Goal: Information Seeking & Learning: Learn about a topic

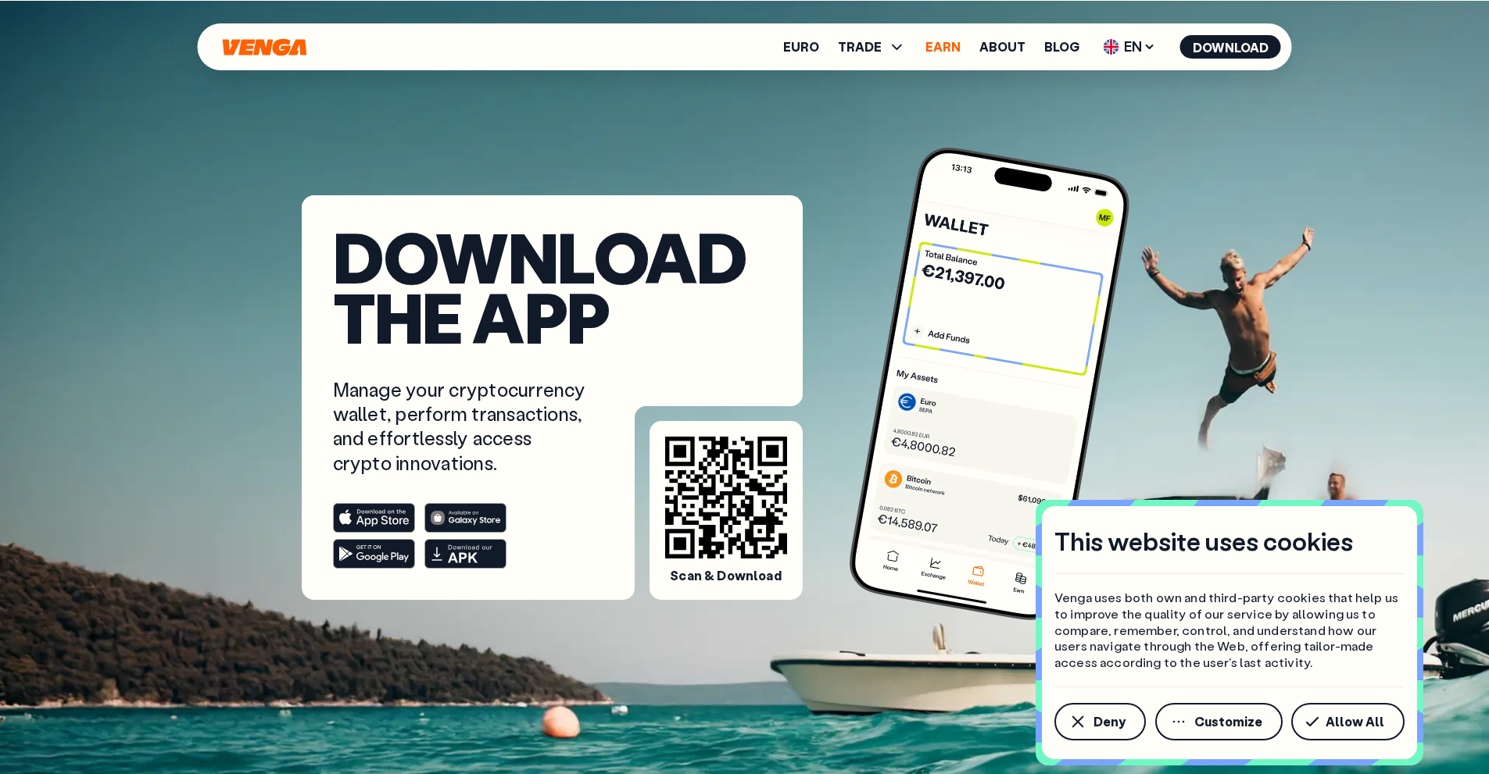
click at [929, 45] on link "Earn" at bounding box center [942, 47] width 35 height 13
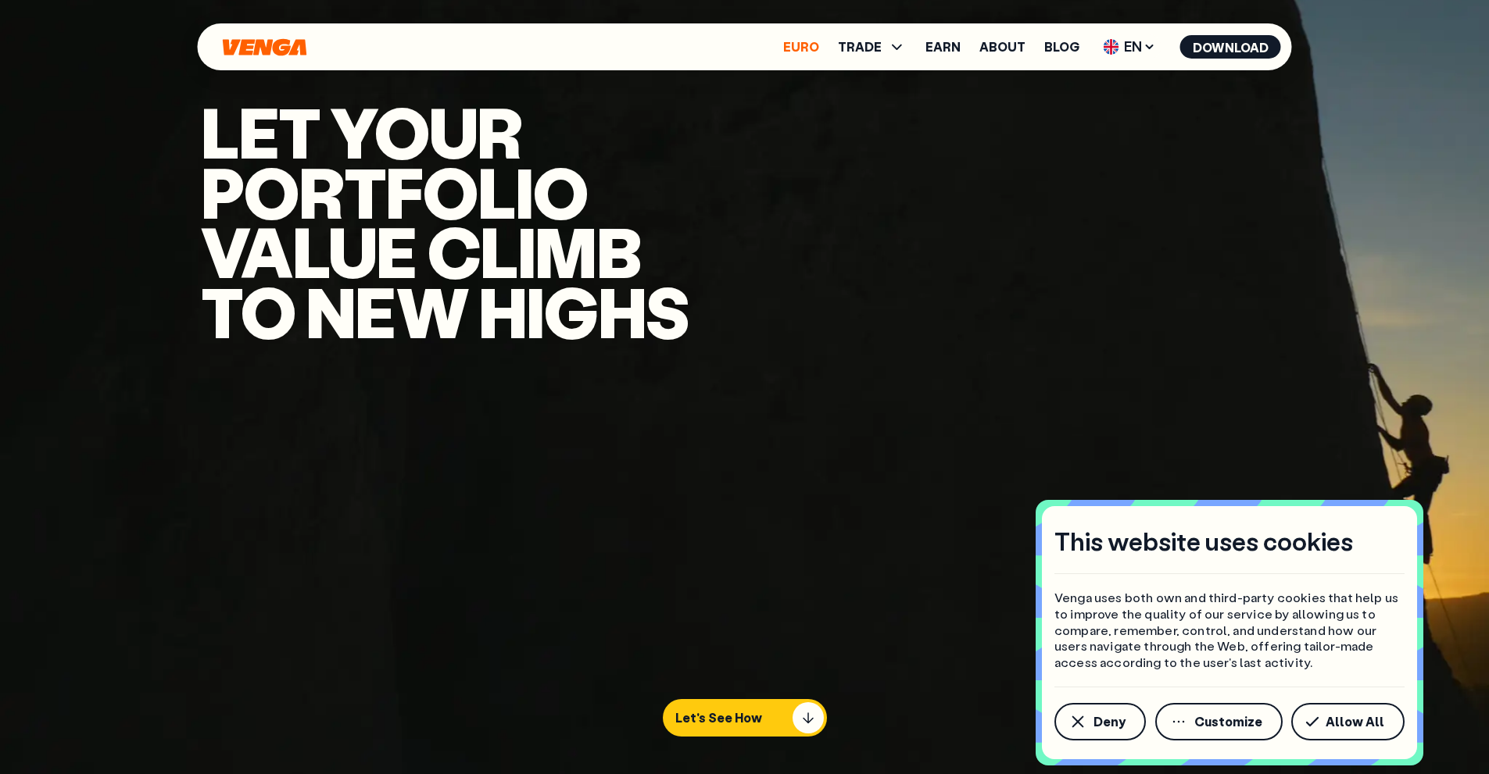
click at [806, 41] on link "Euro" at bounding box center [801, 47] width 36 height 13
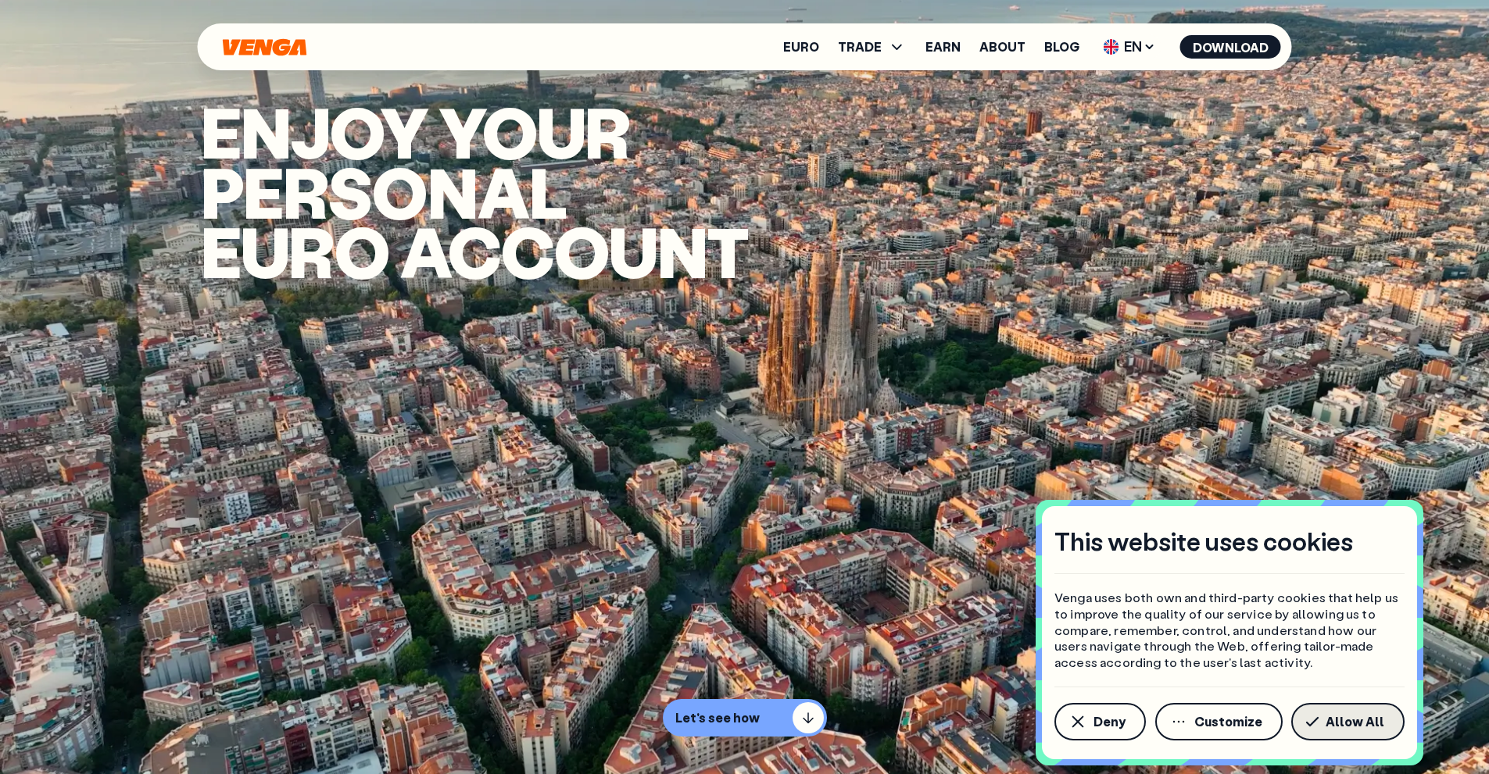
click at [1315, 721] on icon "button" at bounding box center [1312, 722] width 14 height 11
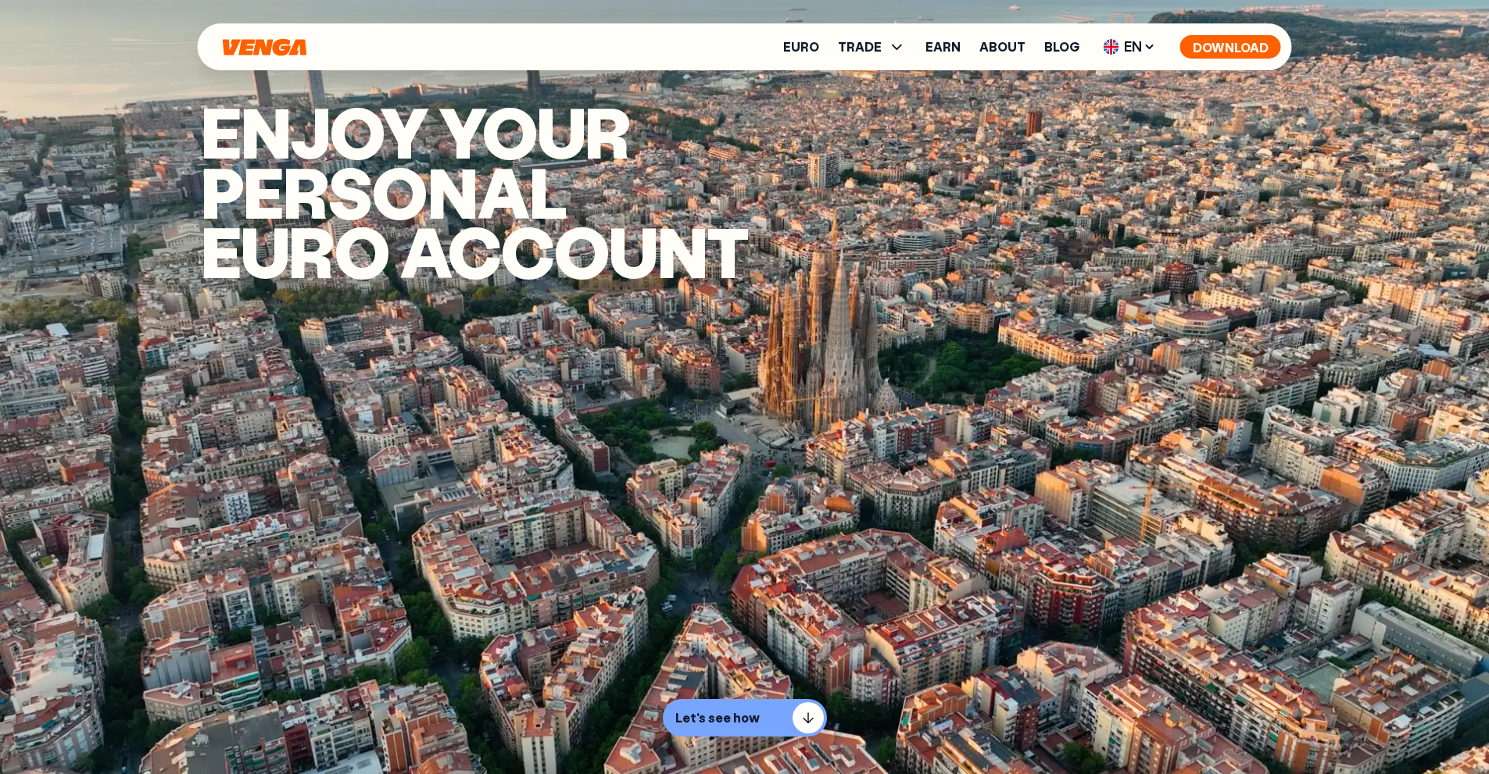
click at [1207, 38] on button "Download" at bounding box center [1230, 46] width 101 height 23
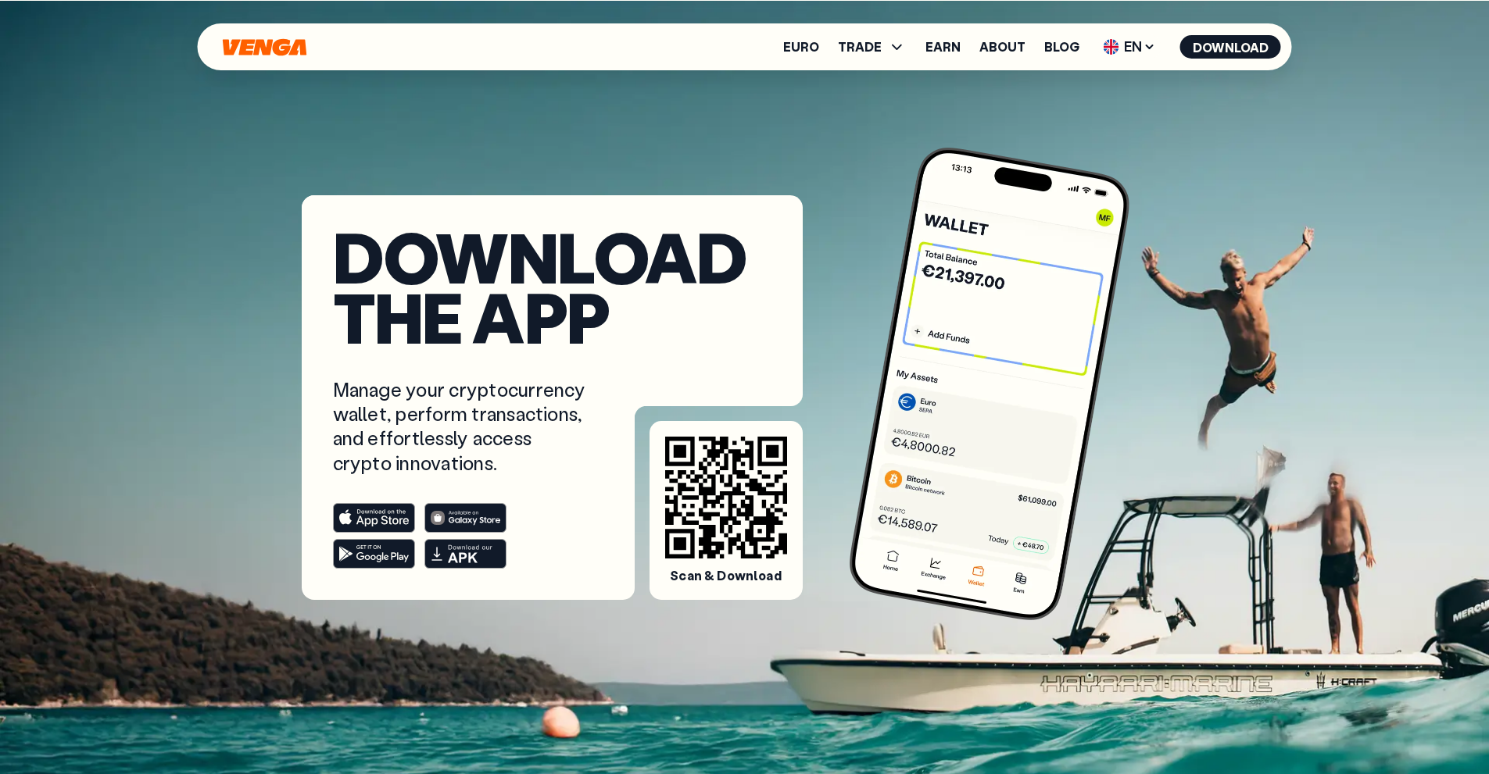
click at [388, 512] on icon at bounding box center [373, 518] width 70 height 17
click at [946, 41] on link "Earn" at bounding box center [942, 47] width 35 height 13
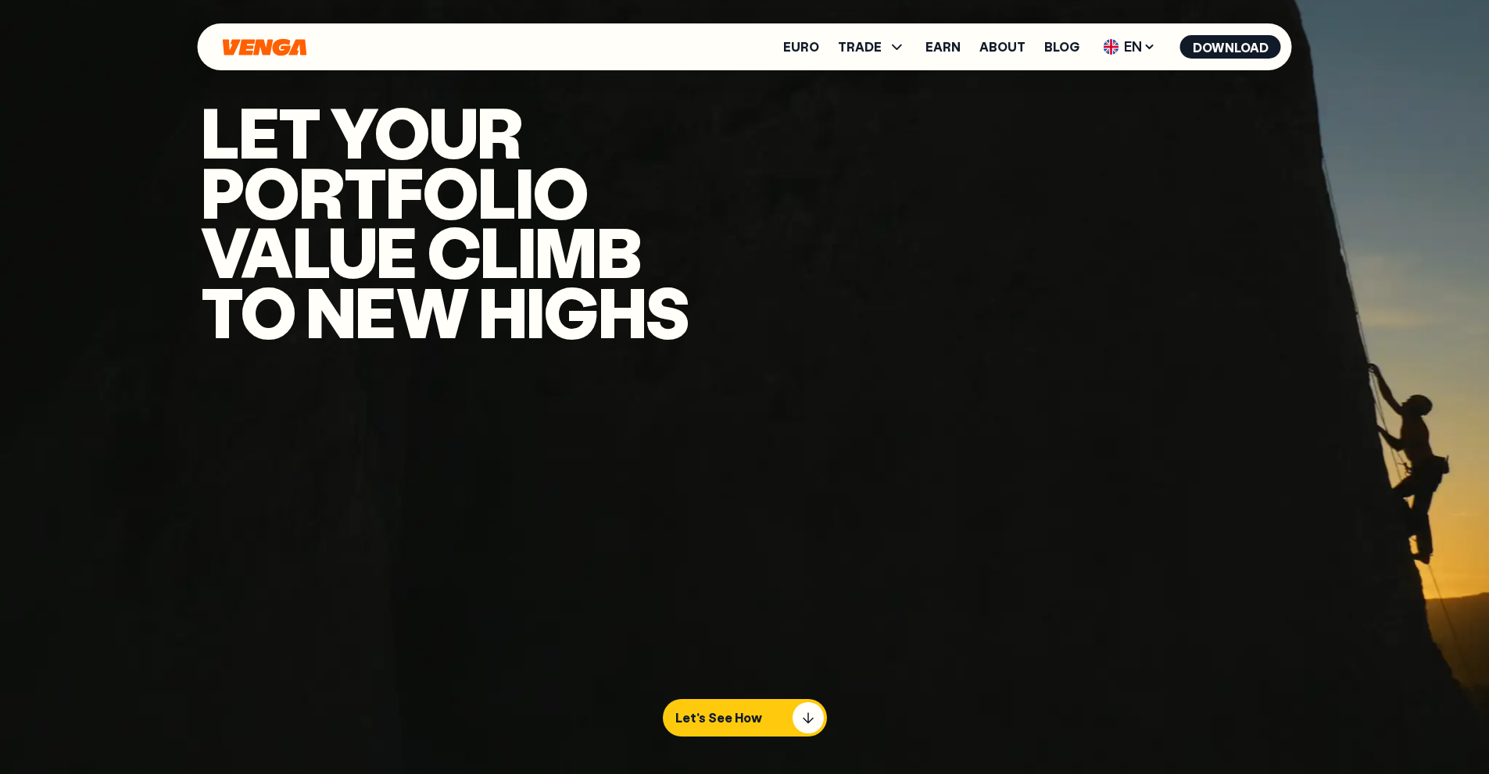
click at [619, 295] on h1 "Let YOUR portfolio Value climb to new highs" at bounding box center [445, 221] width 488 height 239
click at [702, 277] on video "Video background" at bounding box center [744, 387] width 1489 height 774
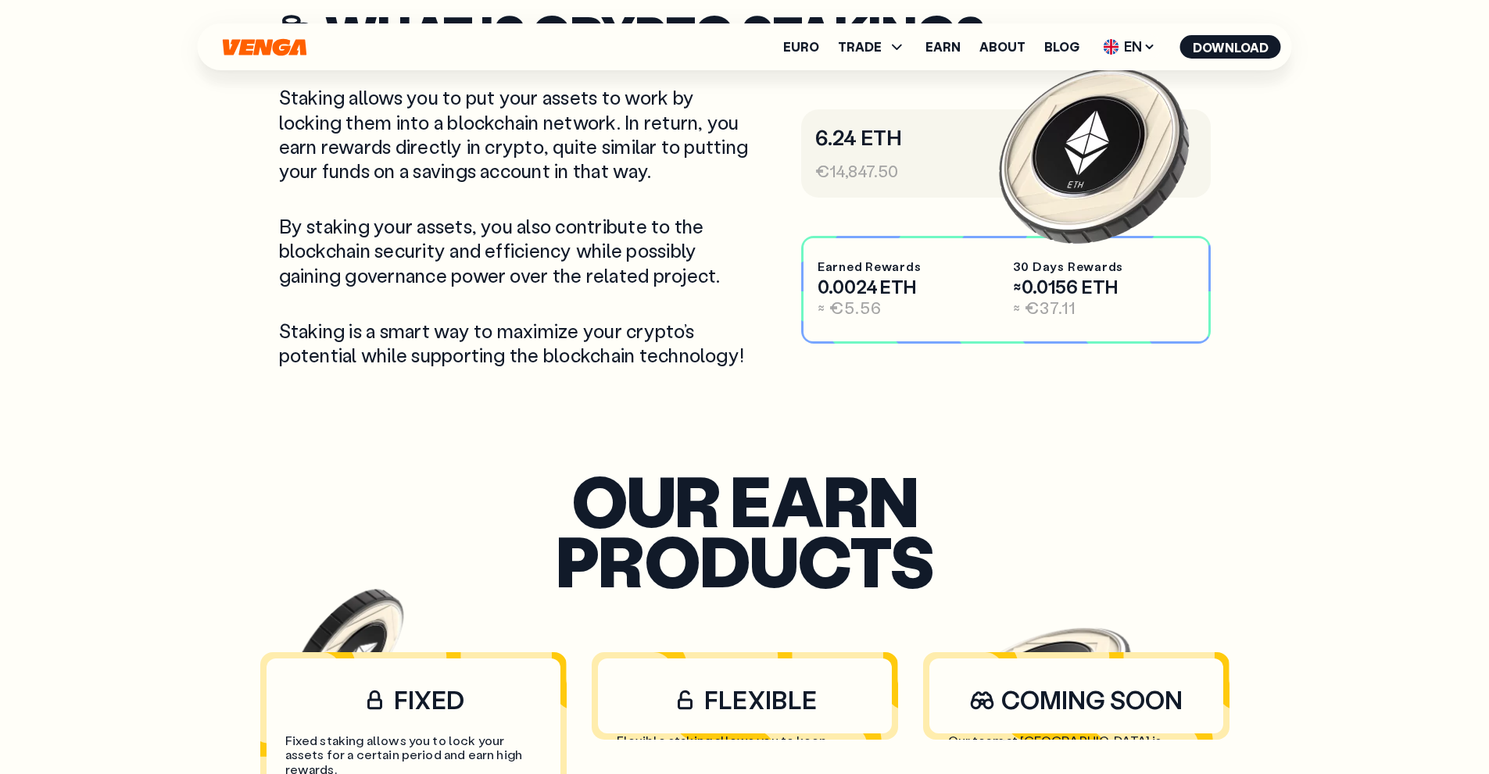
click at [702, 277] on div "Staking allows you to put your assets to work by locking them into a blockchain…" at bounding box center [516, 226] width 475 height 282
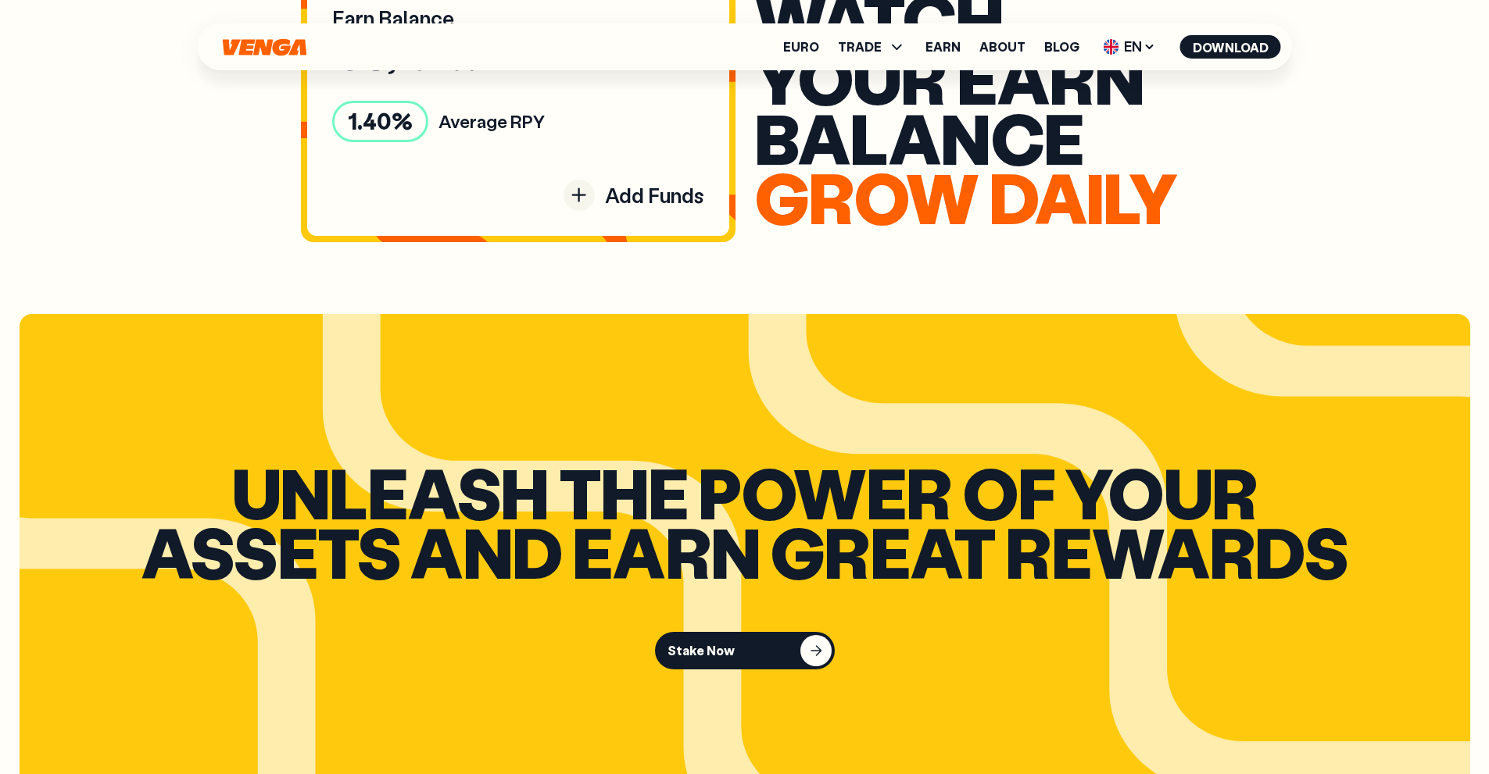
scroll to position [2001, 0]
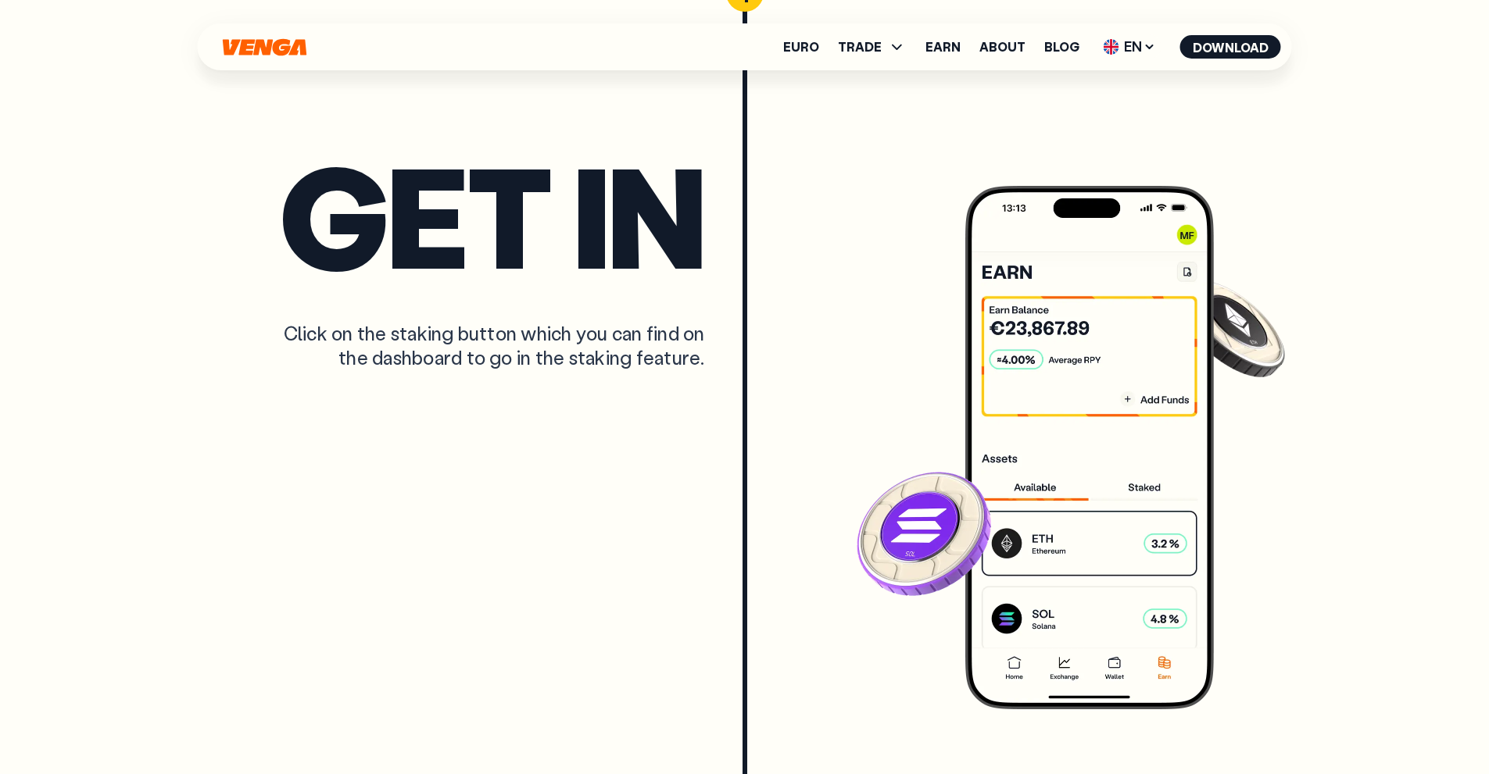
click at [714, 266] on div "Get in Click on the staking button which you can find on the dashboard to go in…" at bounding box center [745, 435] width 1094 height 560
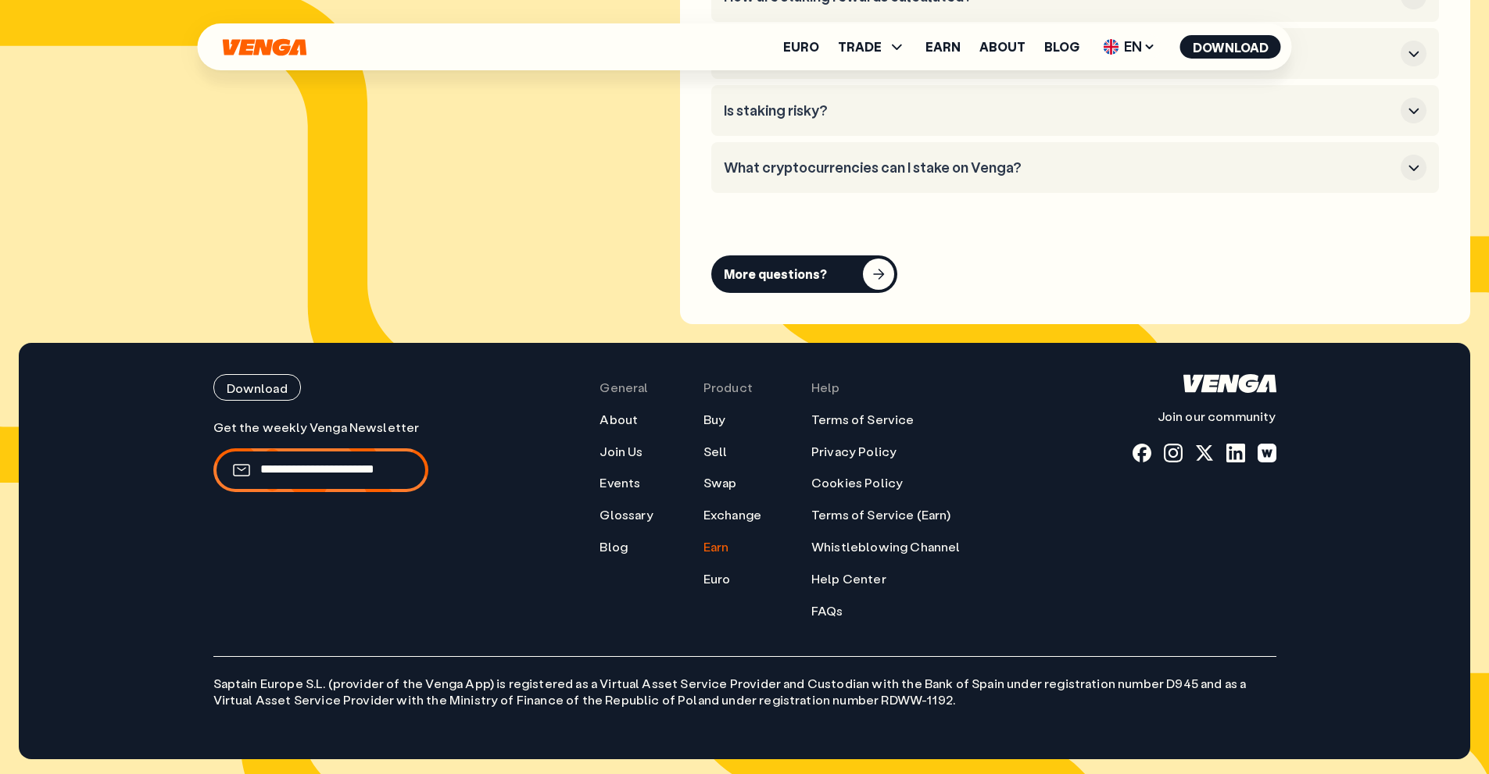
scroll to position [8179, 0]
